Goal: Information Seeking & Learning: Check status

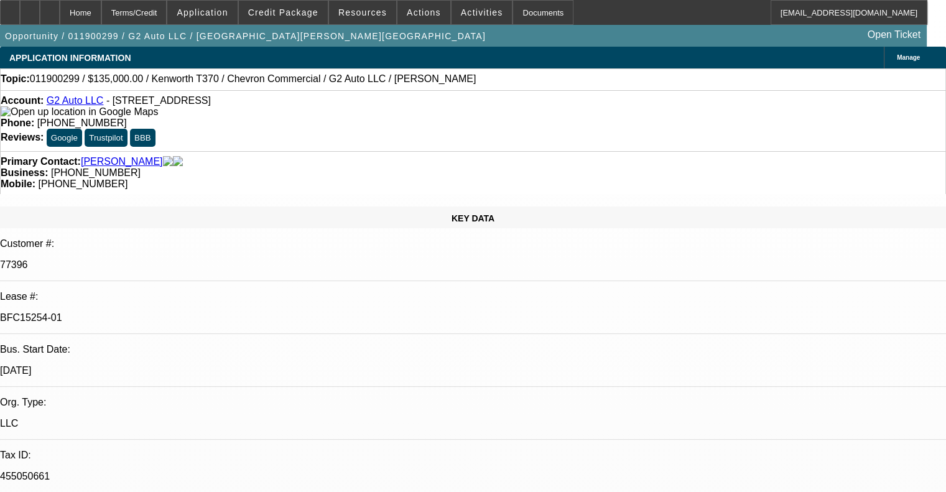
select select "0"
select select "2"
select select "0"
select select "6"
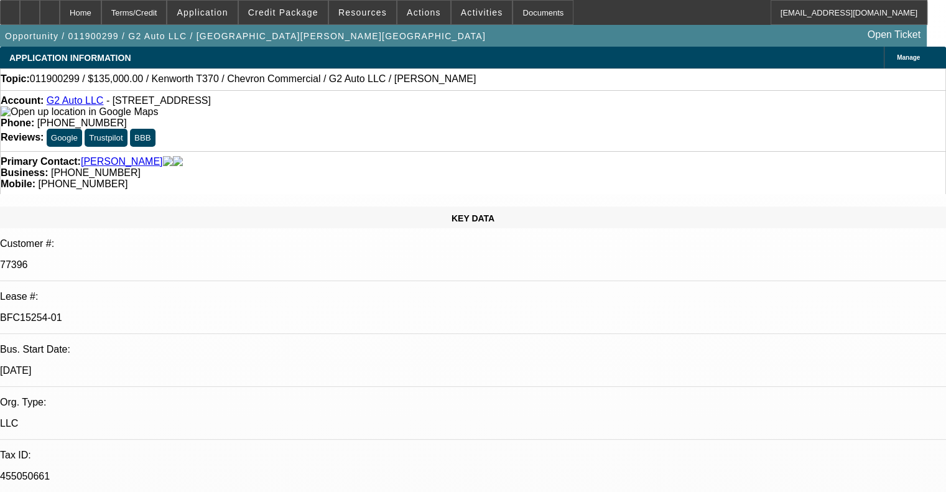
select select "0"
select select "2"
select select "0"
select select "6"
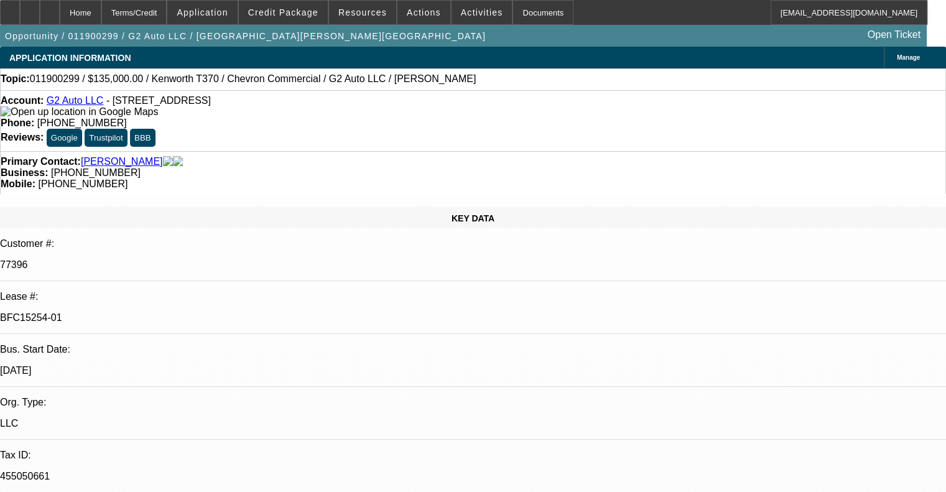
select select "0"
select select "2"
select select "0"
select select "6"
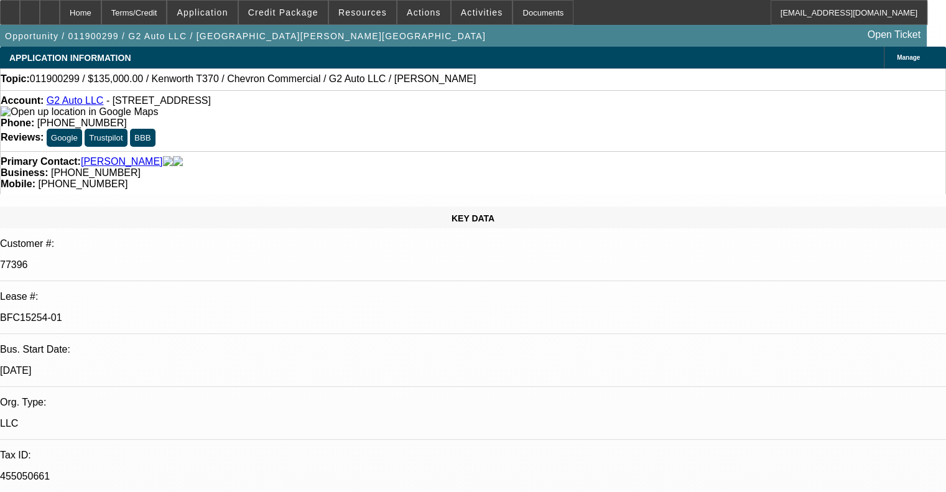
select select "0"
select select "2"
select select "0"
select select "6"
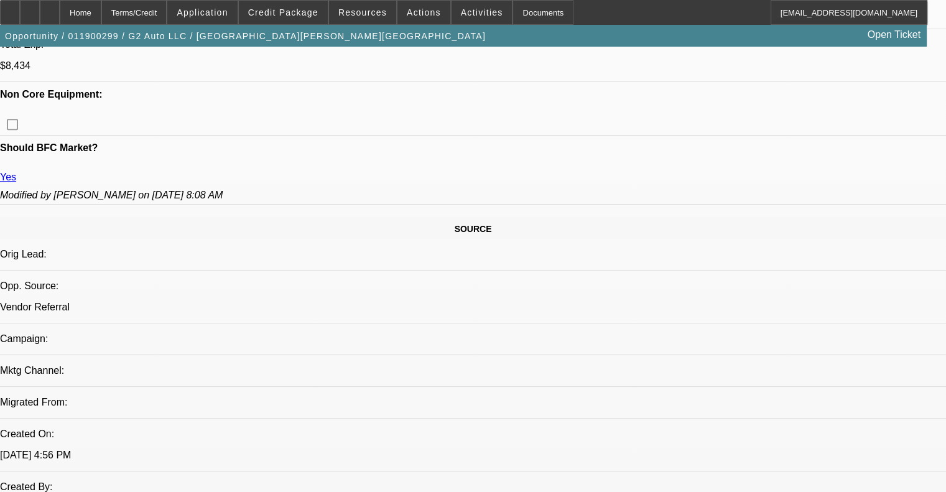
scroll to position [747, 0]
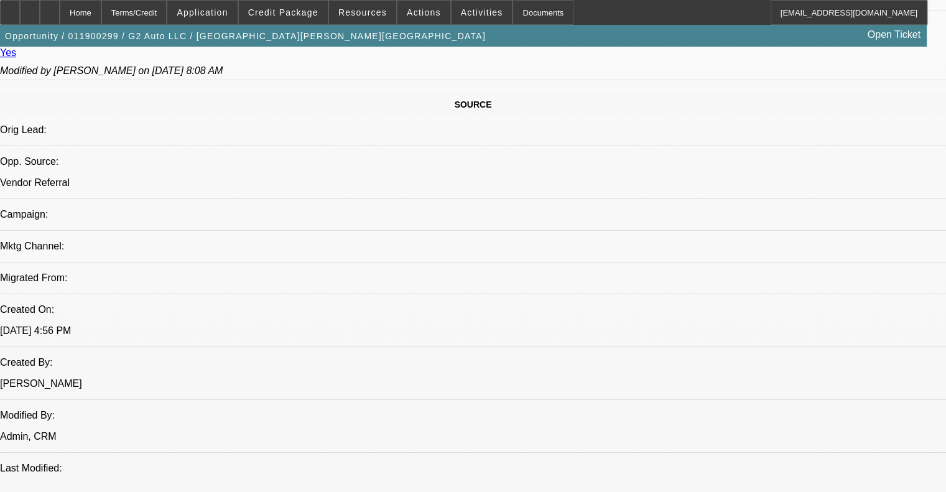
drag, startPoint x: 343, startPoint y: 328, endPoint x: 381, endPoint y: 339, distance: 38.8
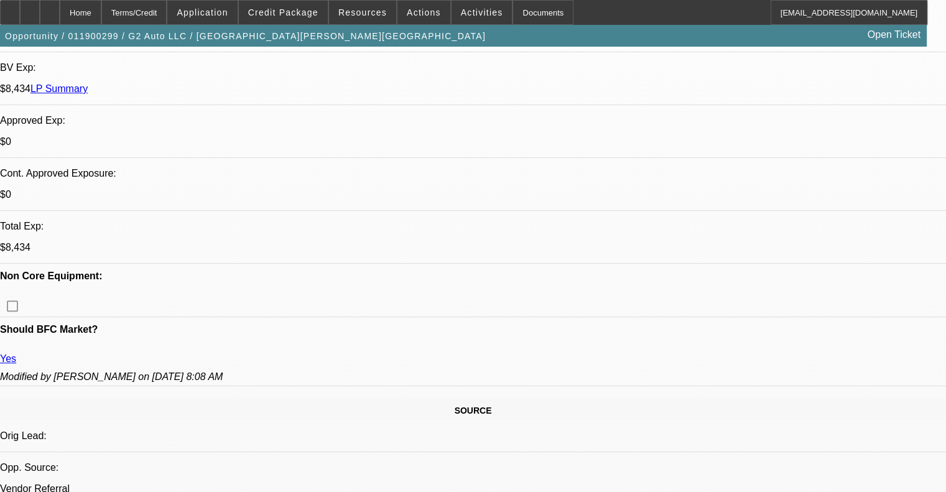
scroll to position [436, 0]
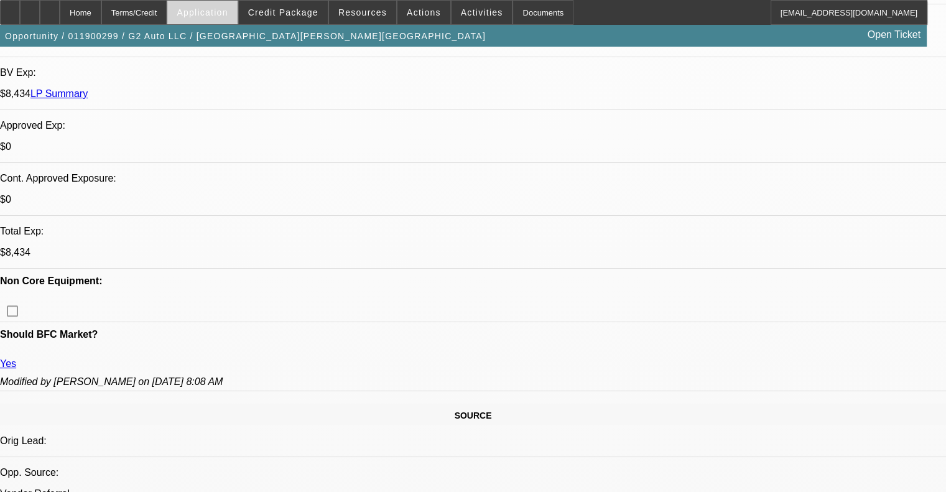
click at [217, 17] on span at bounding box center [202, 13] width 70 height 30
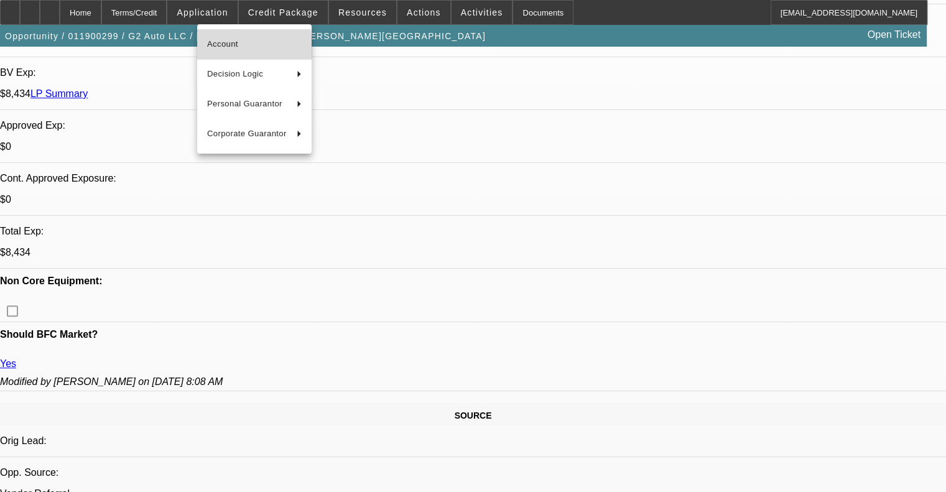
click at [250, 47] on span "Account" at bounding box center [254, 44] width 95 height 15
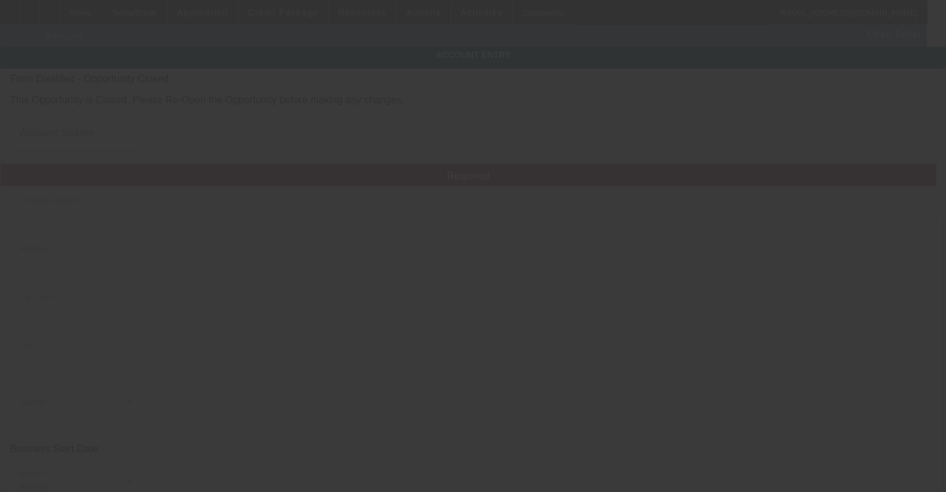
type input "G2 Auto LLC"
type input "703 Memorial Blvd S"
type input "24112"
type input "Martinsville"
type input "(276) 734-1025"
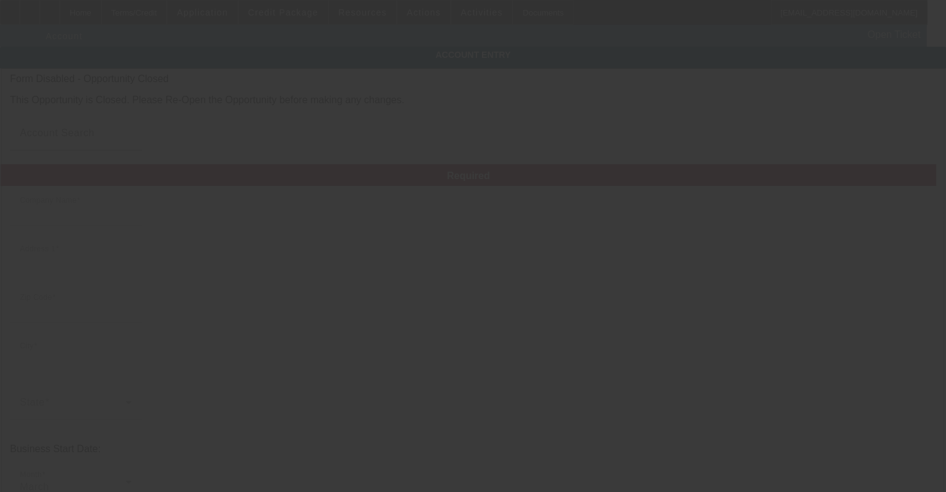
type input "g2ofnc@yahoo.com"
type input "Martinsville City"
type input "(276) 336-8890"
type input "455050661"
type input "Towing & Auto Transportation"
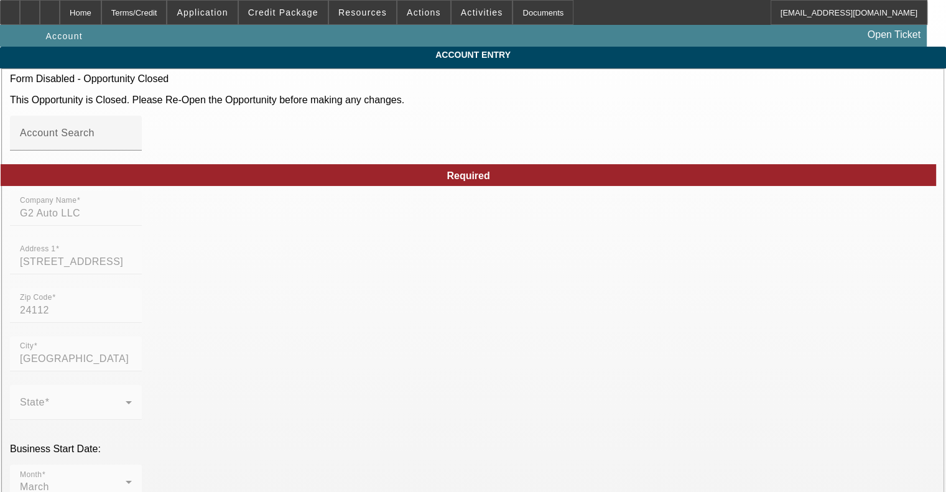
type input "1/9/2019"
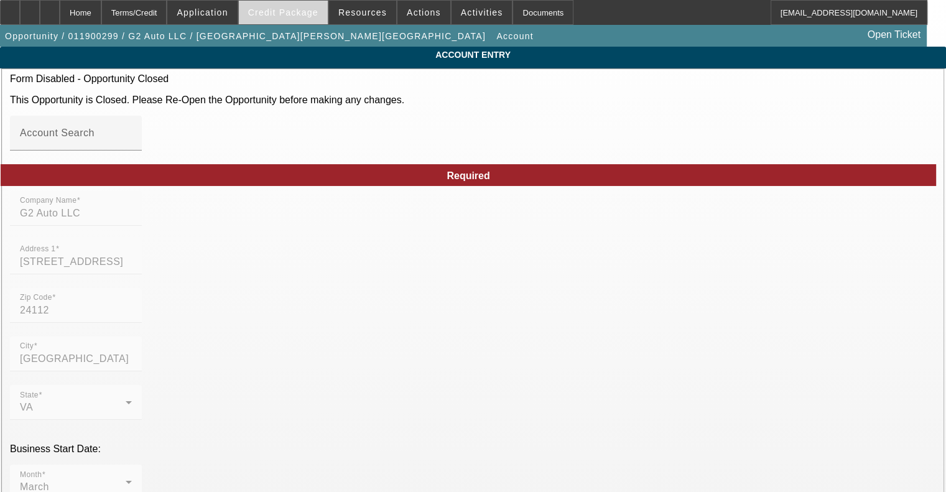
click at [302, 19] on span at bounding box center [283, 13] width 89 height 30
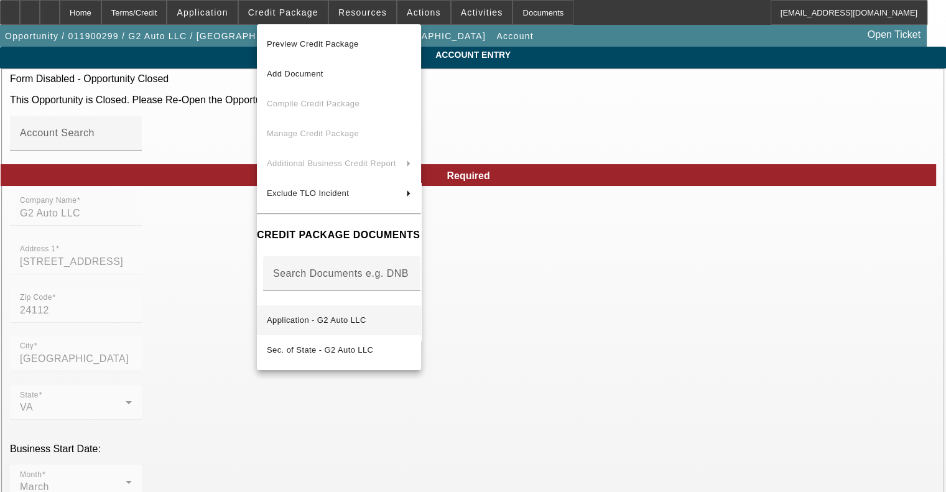
click at [324, 315] on span "Application - G2 Auto LLC" at bounding box center [317, 319] width 100 height 9
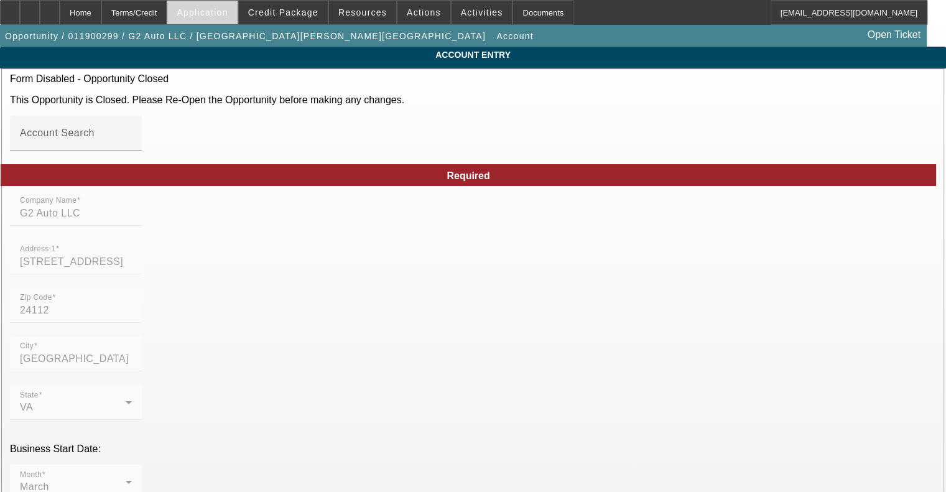
click at [228, 12] on span "Application" at bounding box center [202, 12] width 51 height 10
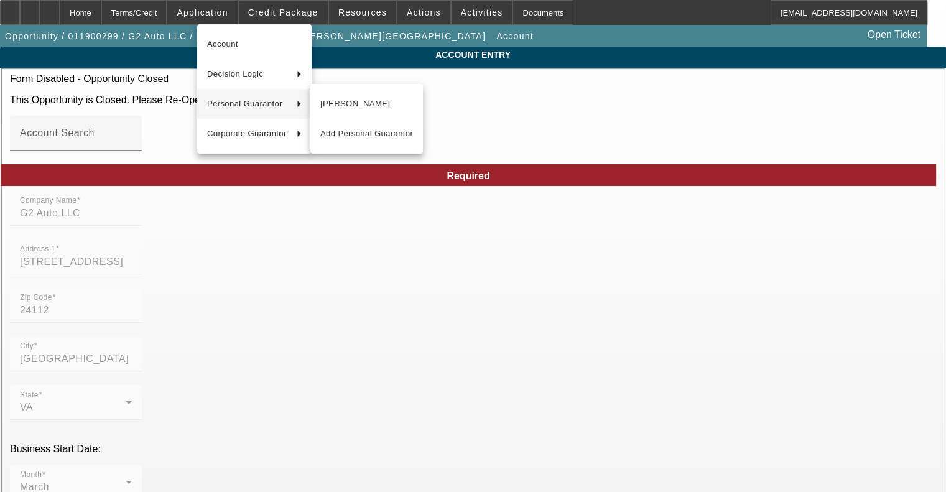
click at [367, 99] on span "Frederick Wooden" at bounding box center [366, 103] width 93 height 15
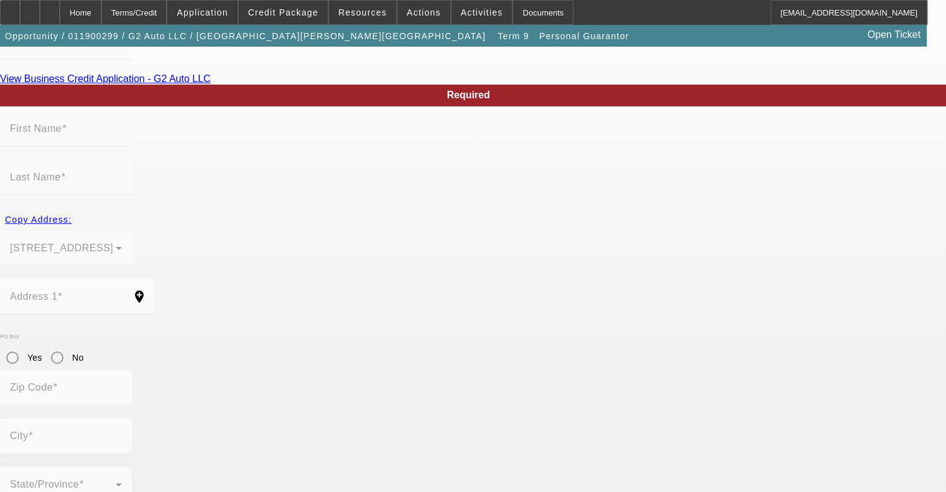
scroll to position [142, 0]
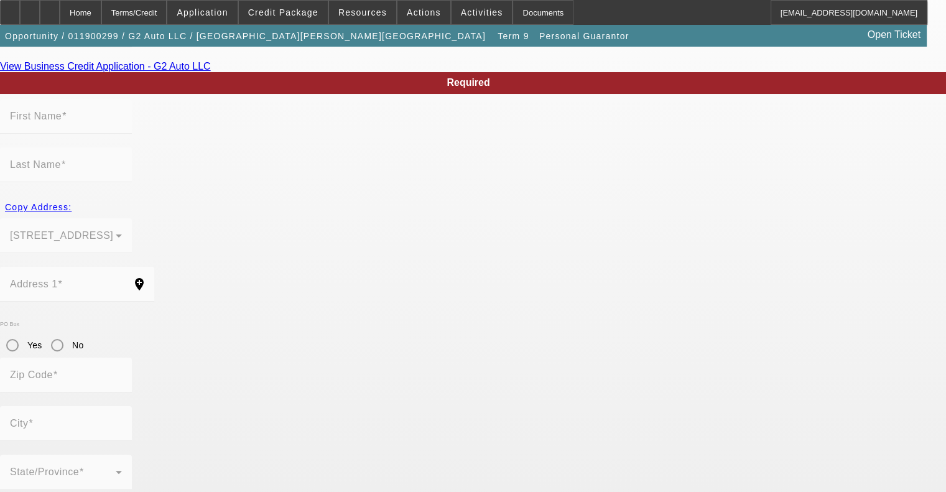
type input "Frederick"
type input "Wooden"
type input "165 Farmingdale Drive"
radio input "true"
type input "24112"
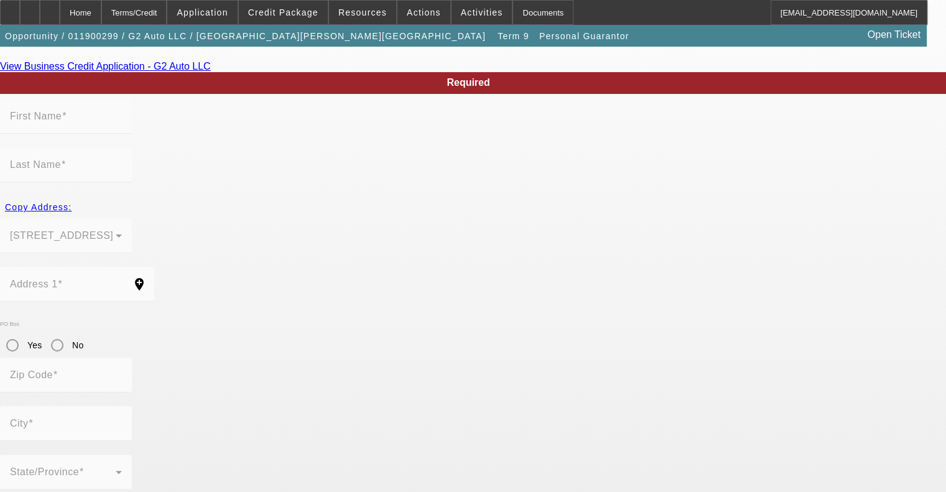
type input "Martinsville"
type input "(276) 734-1025"
type input "100"
type input "228-37-1202"
type input "g2ofva@gmail.com"
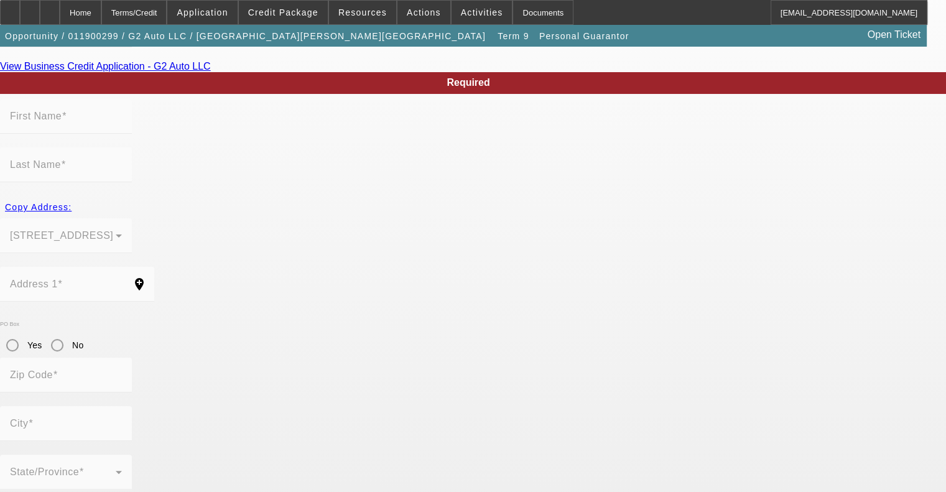
type input "(276) 632-1606"
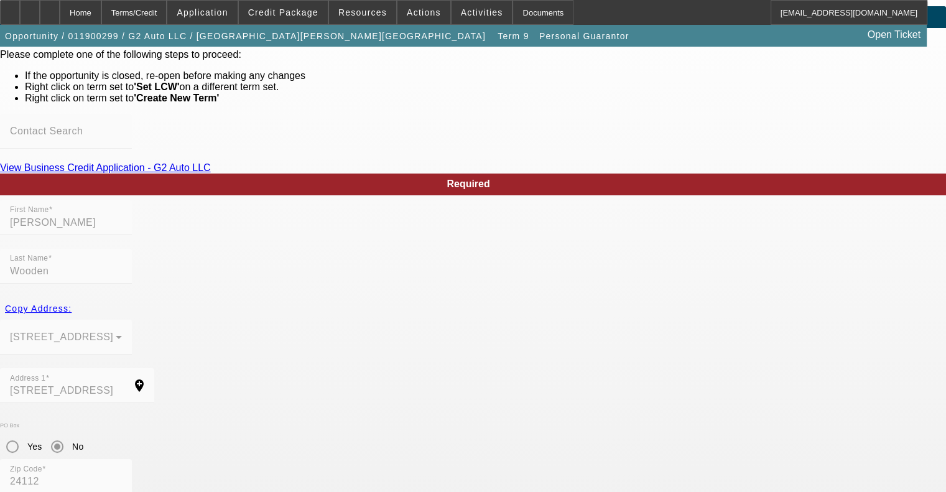
scroll to position [0, 0]
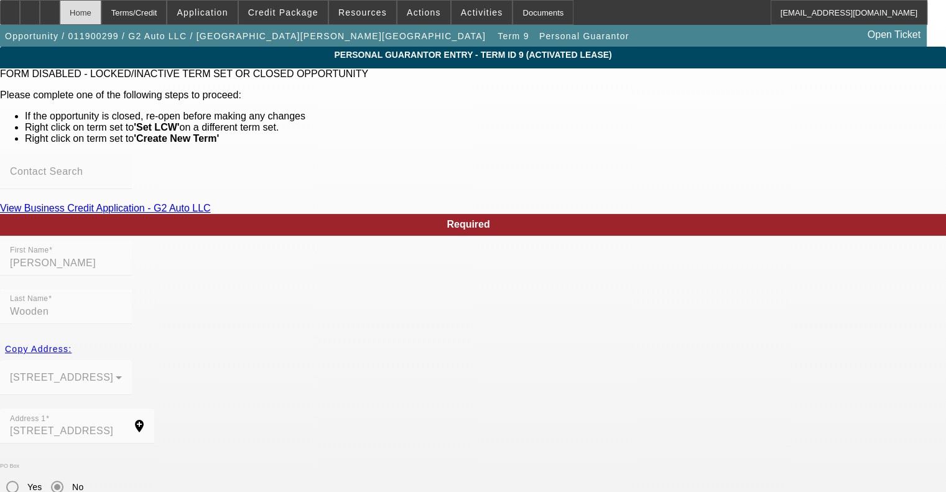
click at [101, 13] on div "Home" at bounding box center [81, 12] width 42 height 25
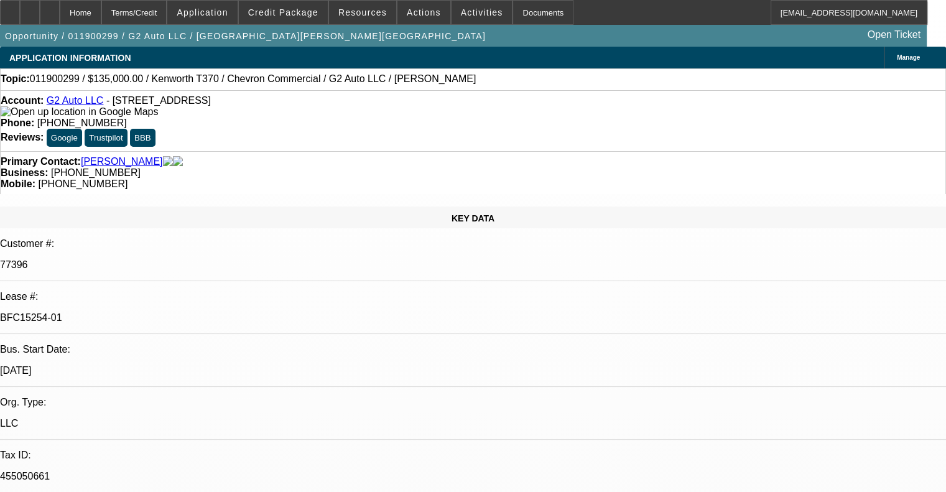
select select "0"
select select "2"
select select "0"
select select "6"
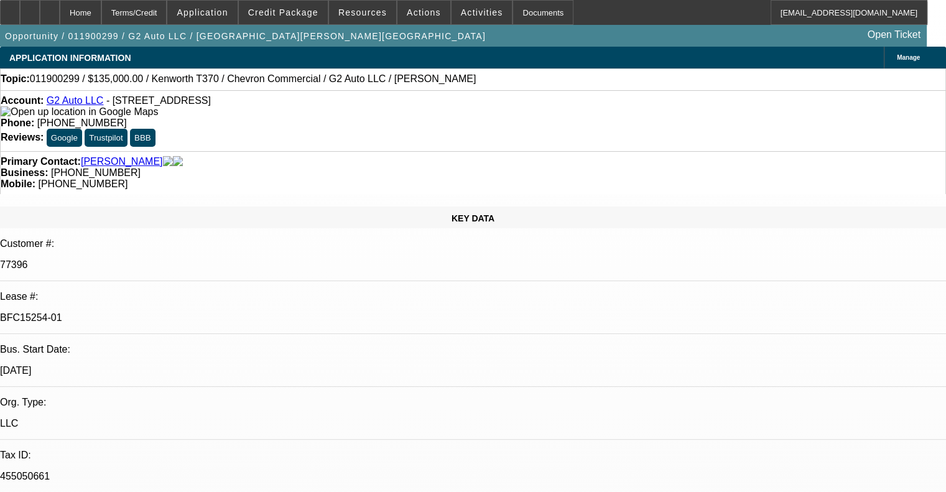
select select "0"
select select "2"
select select "0"
select select "6"
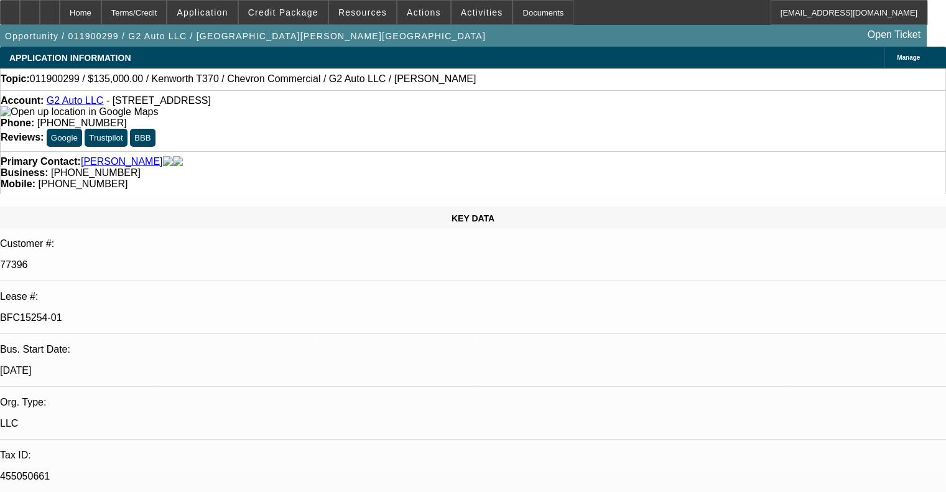
select select "0"
select select "2"
select select "0"
select select "6"
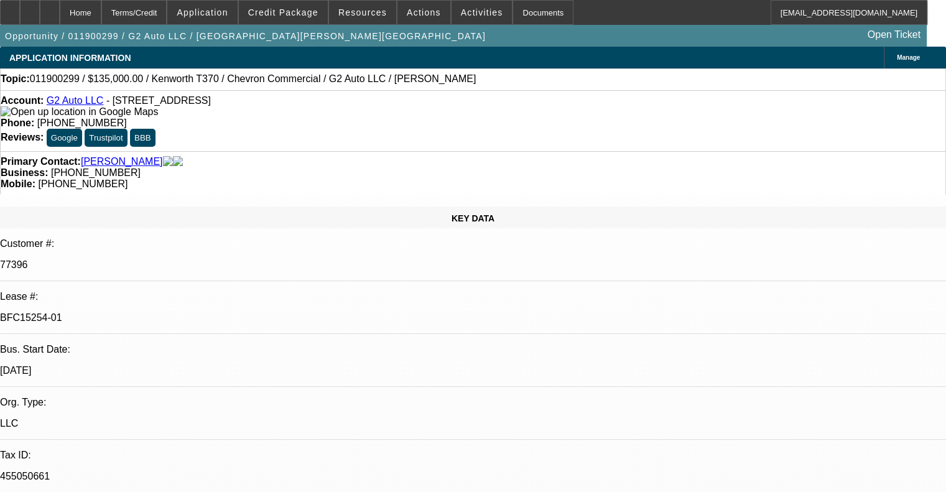
select select "0"
select select "2"
select select "0"
select select "6"
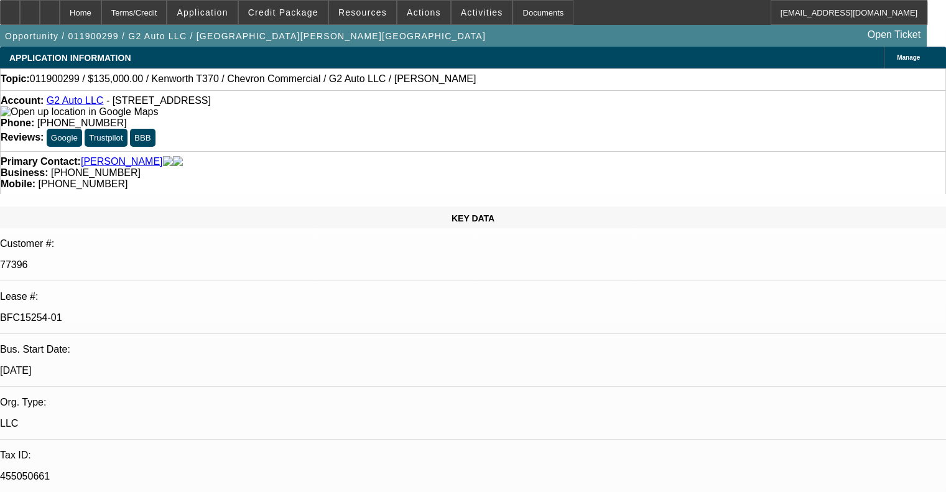
click at [90, 105] on link "G2 Auto LLC" at bounding box center [75, 100] width 57 height 11
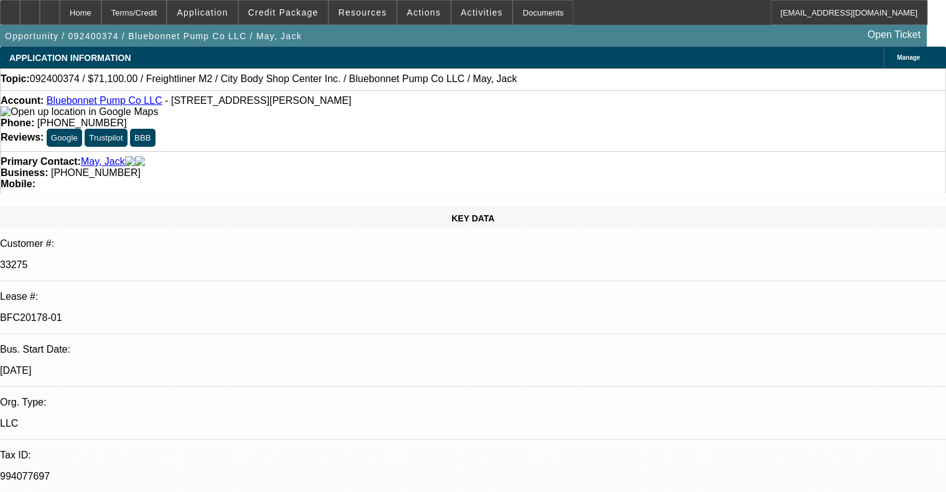
select select "0"
select select "2"
select select "0"
select select "6"
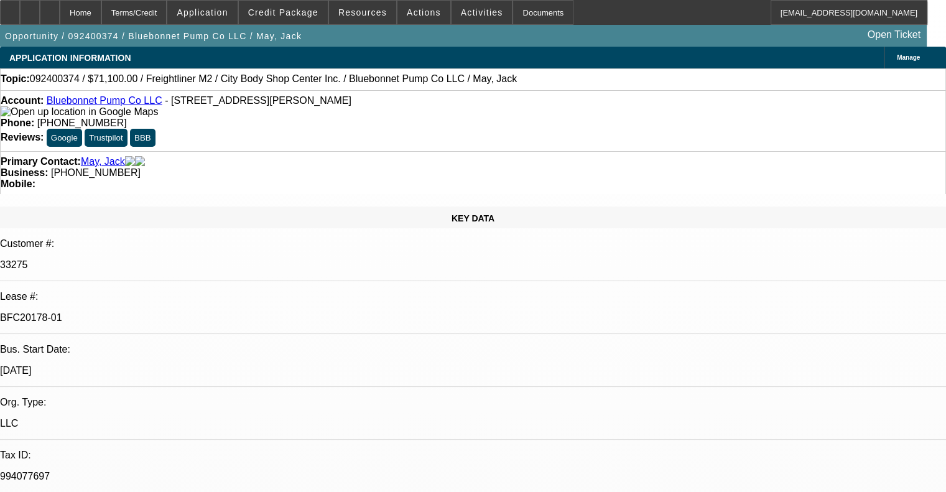
select select "0.1"
select select "2"
select select "0"
select select "6"
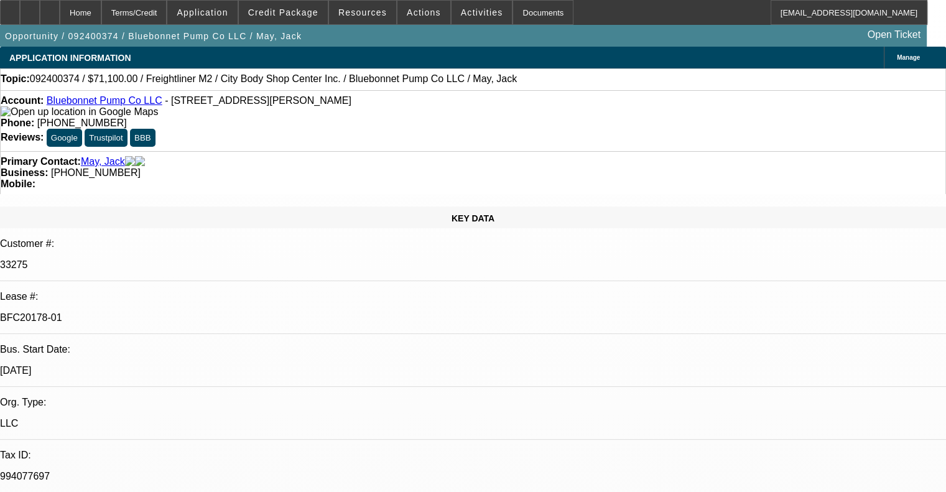
select select "0.1"
select select "2"
select select "0"
select select "6"
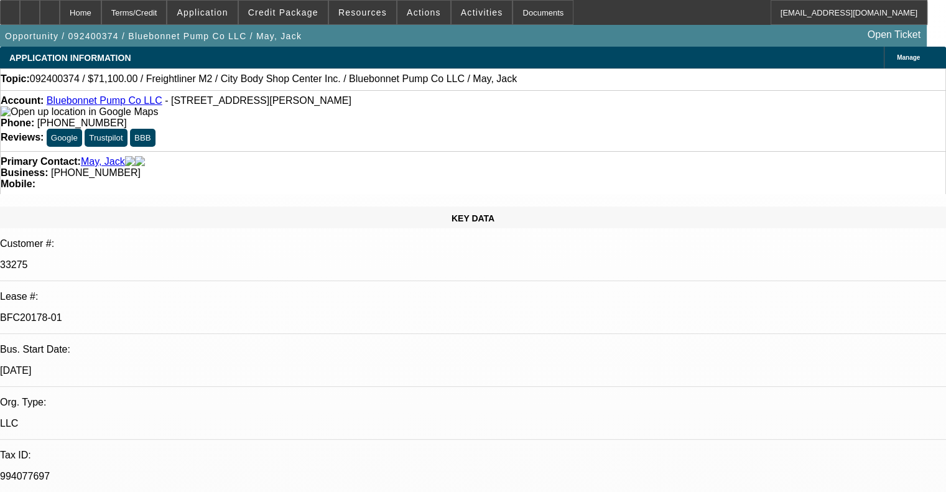
select select "0.1"
select select "2"
select select "0"
select select "6"
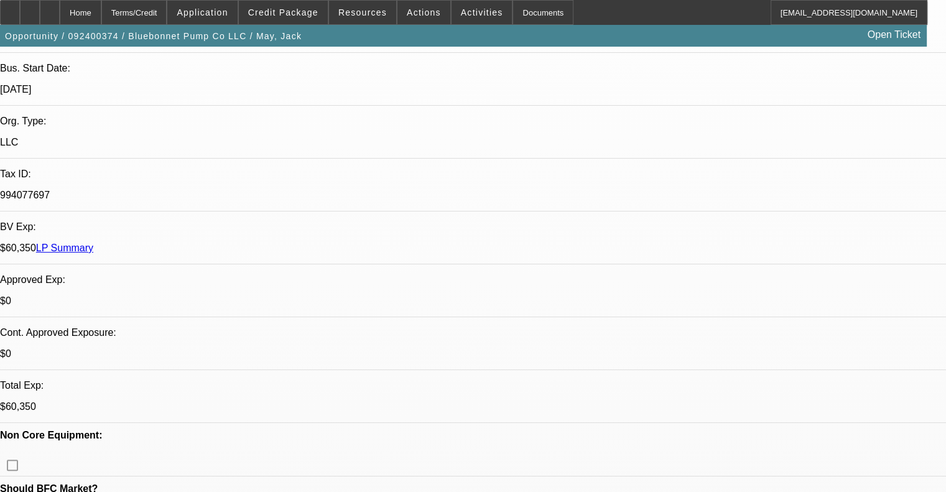
scroll to position [311, 0]
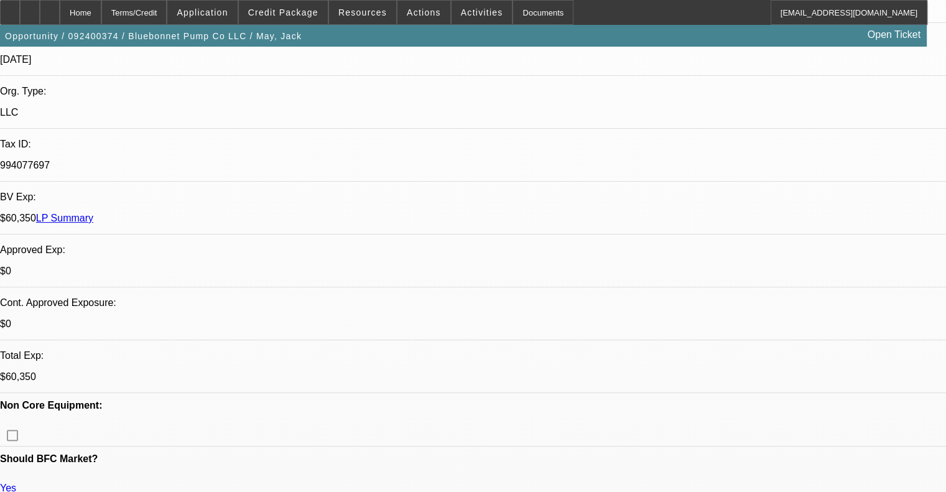
drag, startPoint x: 682, startPoint y: 380, endPoint x: 776, endPoint y: 383, distance: 94.0
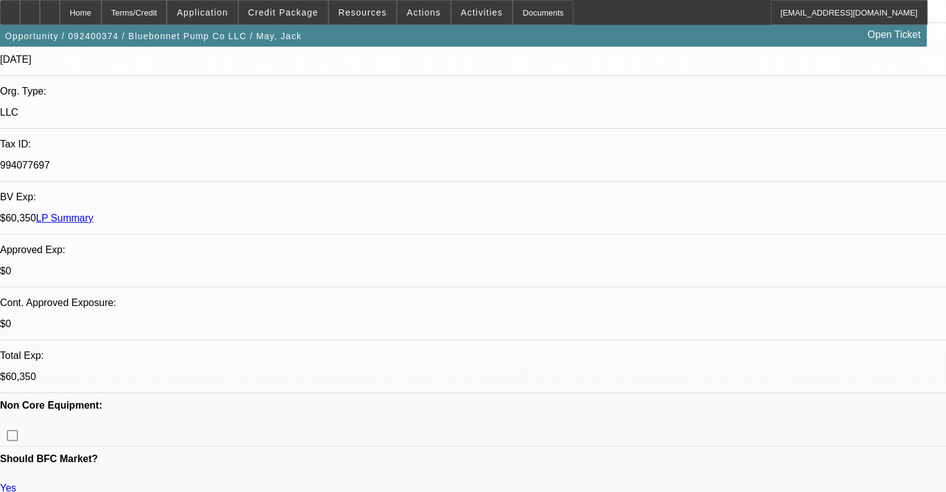
copy p "belligerent"
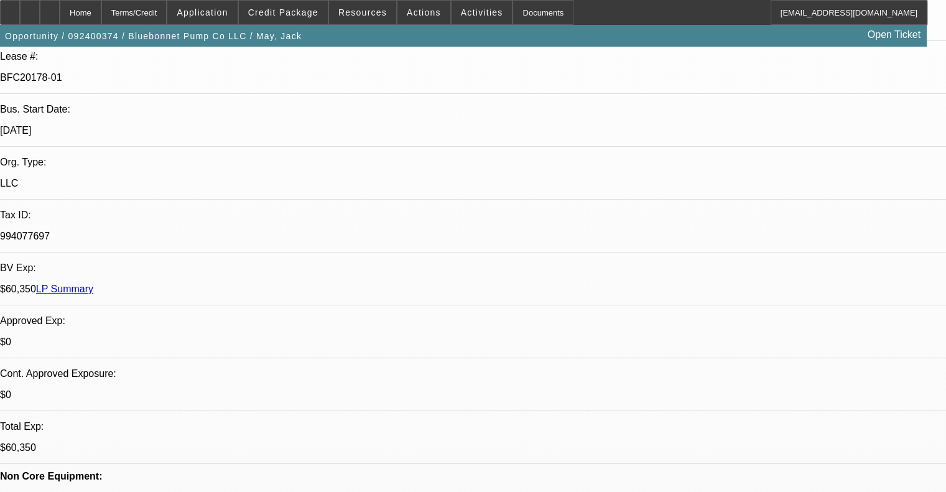
scroll to position [124, 0]
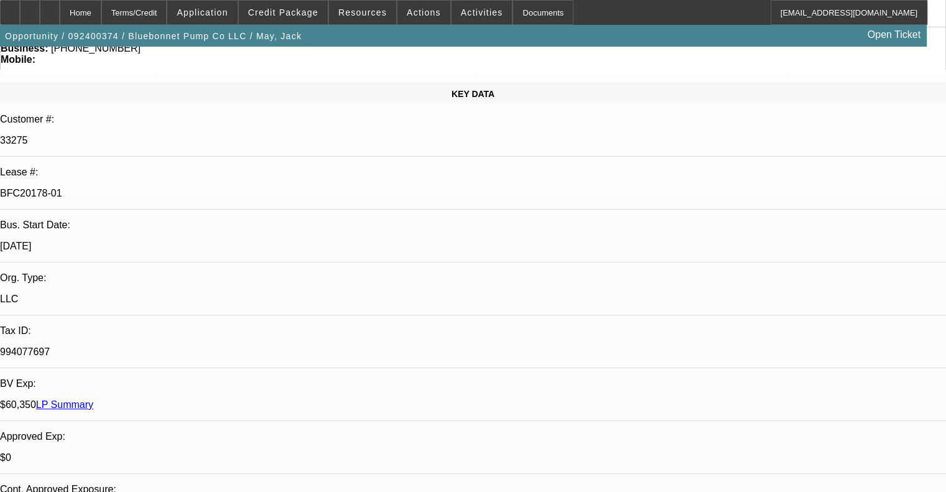
scroll to position [187, 0]
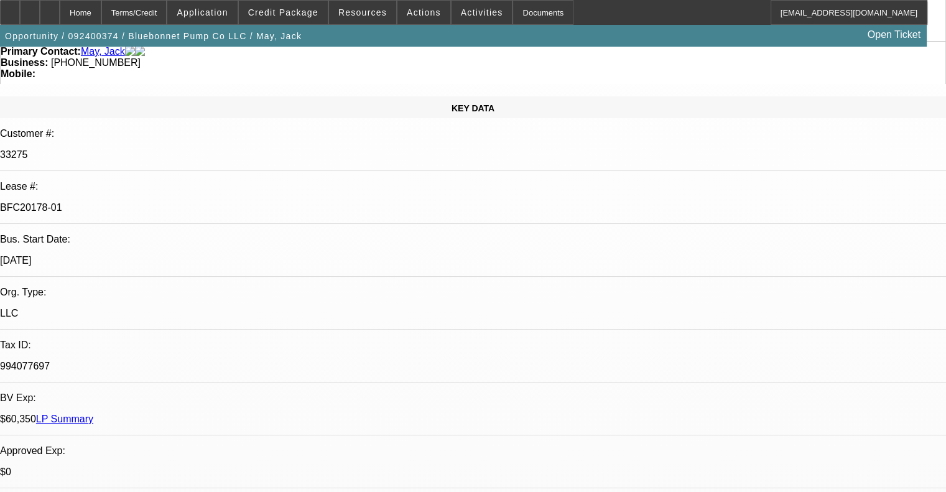
scroll to position [0, 0]
